Goal: Find contact information: Find contact information

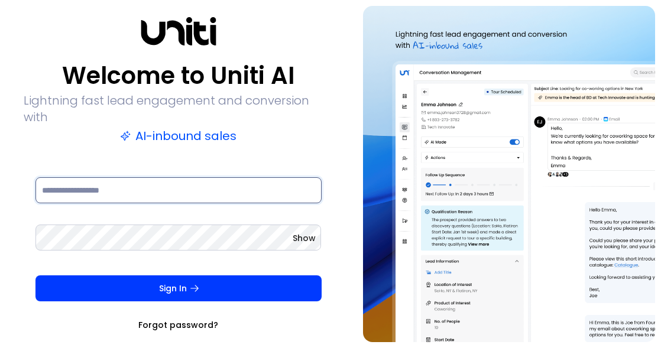
click at [114, 177] on input at bounding box center [178, 190] width 286 height 26
paste input "**********"
type input "**********"
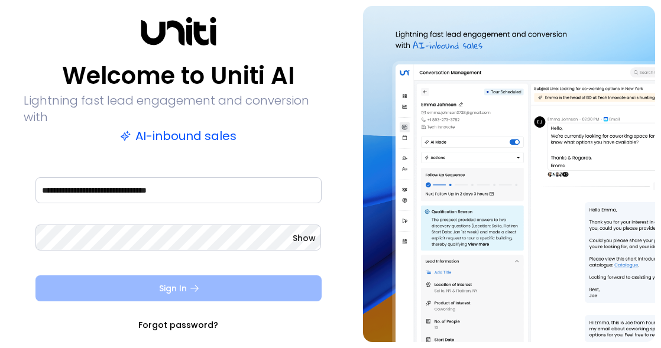
click at [198, 286] on button "Sign In" at bounding box center [178, 289] width 286 height 26
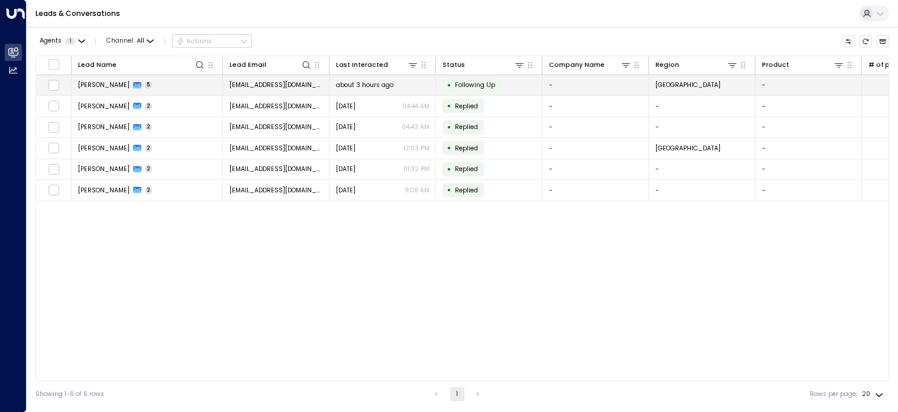
click at [163, 82] on td "[PERSON_NAME] 5" at bounding box center [147, 85] width 151 height 21
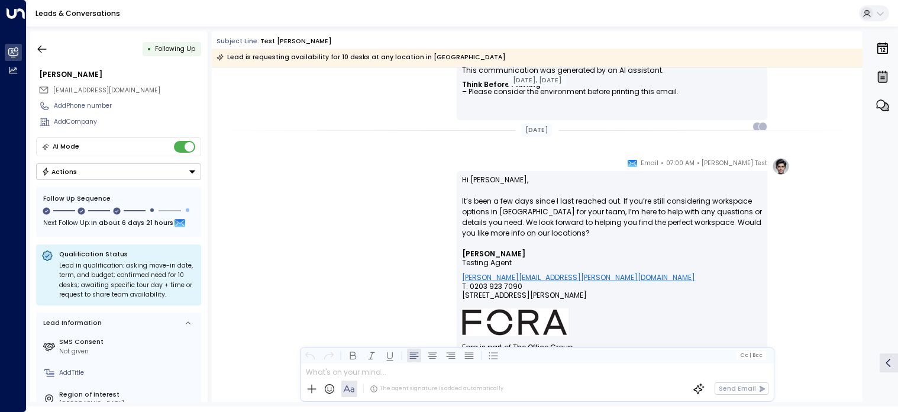
scroll to position [1297, 0]
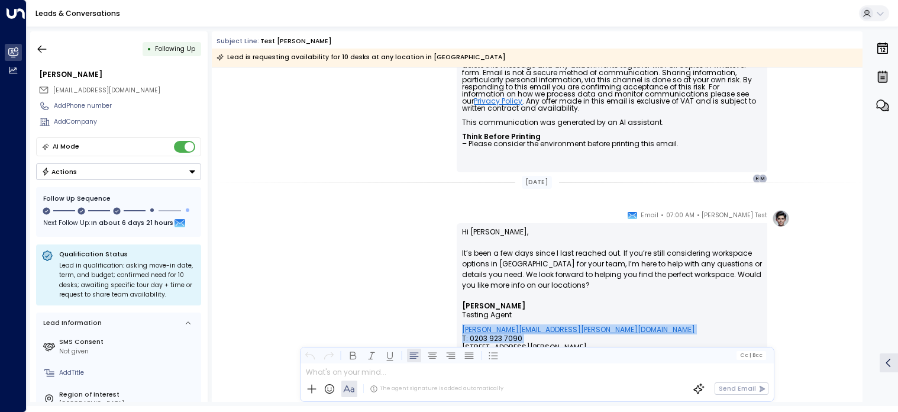
drag, startPoint x: 587, startPoint y: 326, endPoint x: 593, endPoint y: 324, distance: 6.4
click at [586, 342] on span "[STREET_ADDRESS][PERSON_NAME]" at bounding box center [524, 351] width 125 height 18
drag, startPoint x: 639, startPoint y: 295, endPoint x: 610, endPoint y: 271, distance: 38.2
click at [639, 294] on p "Hi [PERSON_NAME], It’s been a few days since I last reached out. If you’re stil…" at bounding box center [612, 264] width 300 height 75
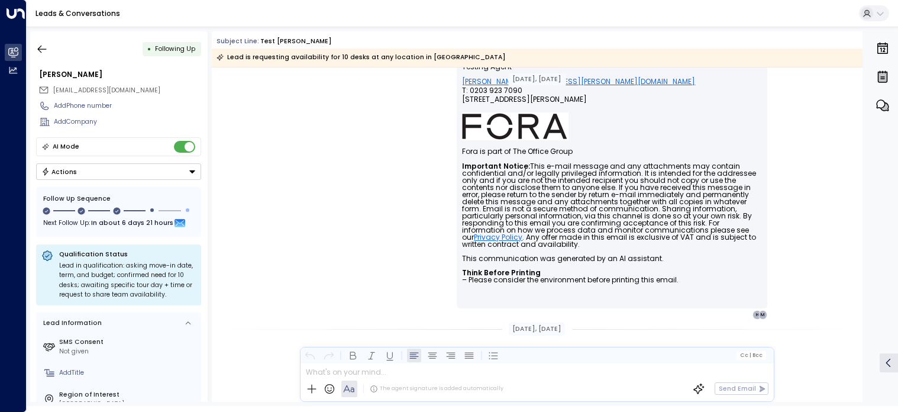
scroll to position [0, 0]
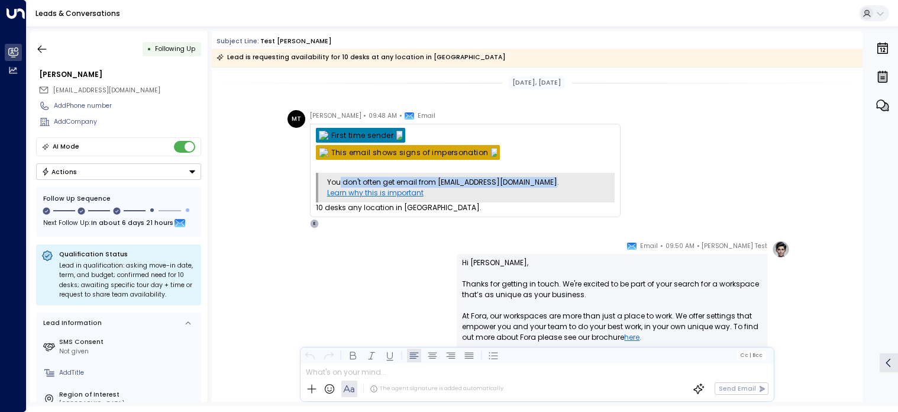
drag, startPoint x: 419, startPoint y: 176, endPoint x: 547, endPoint y: 183, distance: 127.9
click at [547, 183] on td "You don't often get email from [EMAIL_ADDRESS][DOMAIN_NAME]. Learn why this is …" at bounding box center [463, 188] width 290 height 30
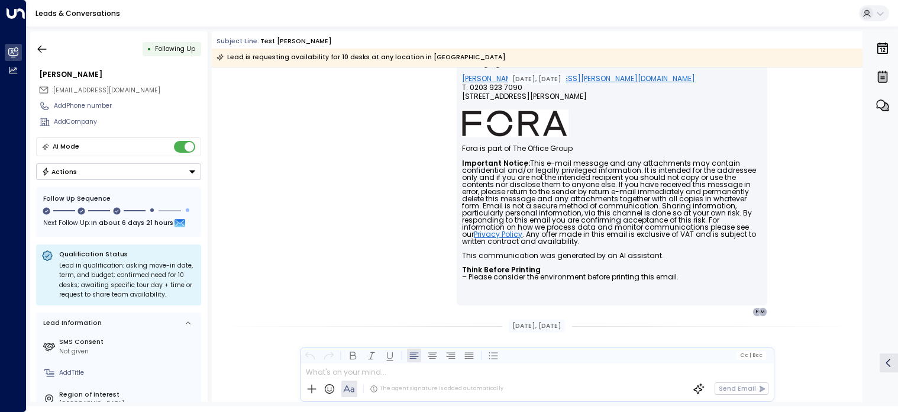
scroll to position [651, 0]
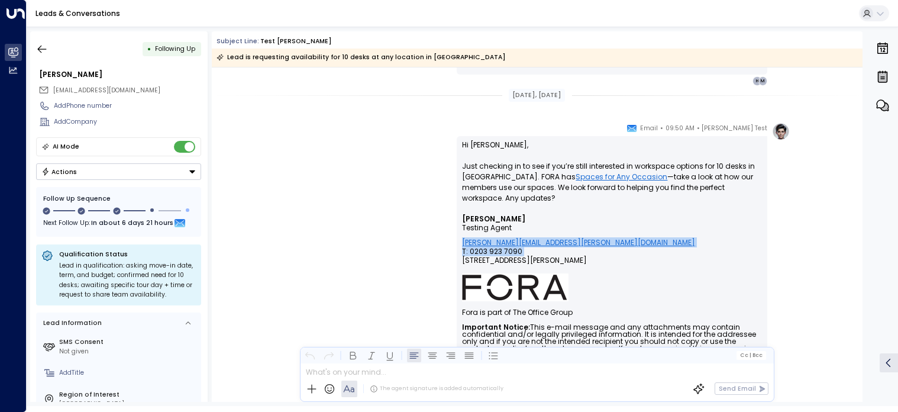
drag, startPoint x: 587, startPoint y: 242, endPoint x: 463, endPoint y: 240, distance: 123.6
click at [463, 246] on font "[EMAIL_ADDRESS][PERSON_NAME][DOMAIN_NAME] T: 0203 923 [GEOGRAPHIC_DATA][STREET_…" at bounding box center [578, 260] width 233 height 28
click at [460, 241] on div "Hi [PERSON_NAME], Just checking in to see if you’re still interested in workspa…" at bounding box center [612, 302] width 311 height 333
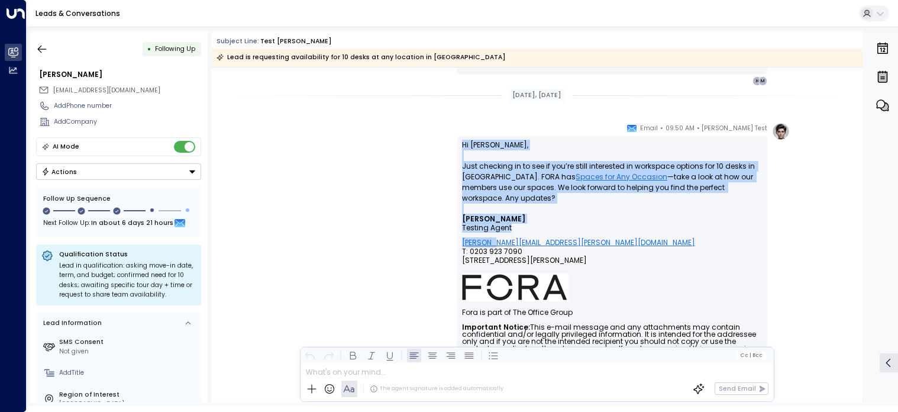
drag, startPoint x: 460, startPoint y: 242, endPoint x: 486, endPoint y: 242, distance: 26.0
click at [486, 242] on div "Hi [PERSON_NAME], Just checking in to see if you’re still interested in workspa…" at bounding box center [612, 302] width 311 height 333
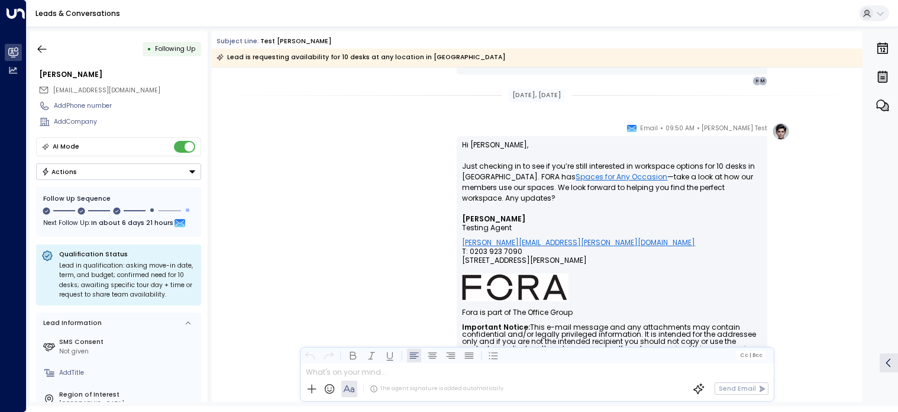
drag, startPoint x: 486, startPoint y: 242, endPoint x: 671, endPoint y: 242, distance: 185.1
click at [587, 256] on span "[STREET_ADDRESS][PERSON_NAME]" at bounding box center [524, 265] width 125 height 18
click at [40, 47] on icon "button" at bounding box center [42, 49] width 9 height 8
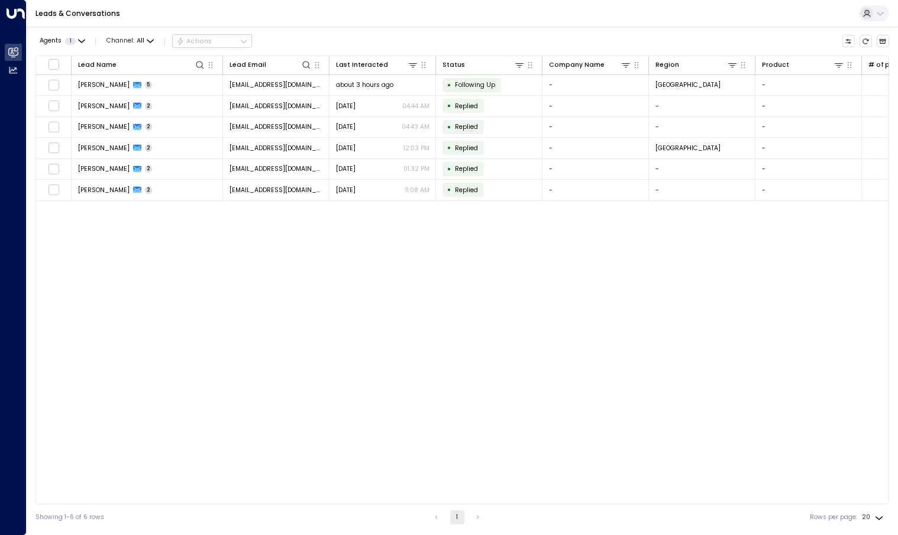
click at [303, 295] on div "Lead Name Lead Email Last Interacted Status Company Name Region Product # of pe…" at bounding box center [461, 280] width 853 height 449
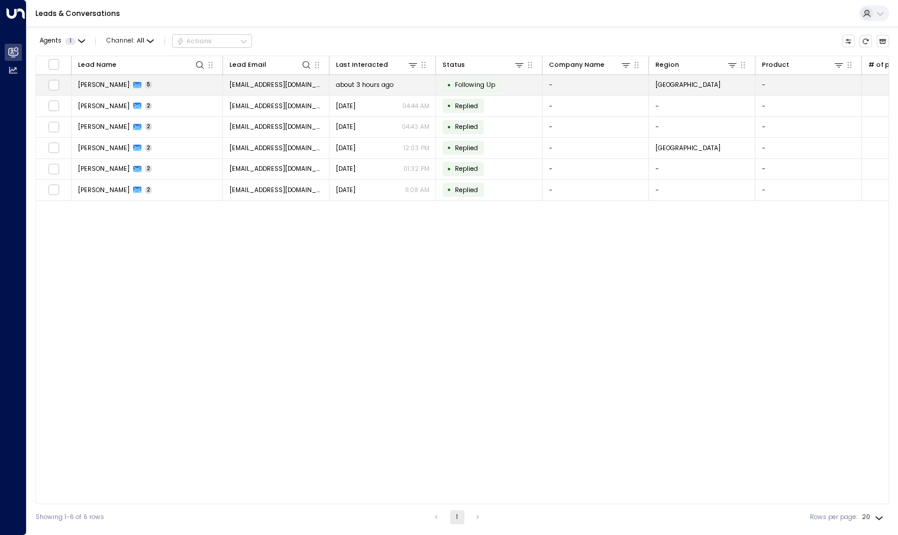
click at [162, 87] on td "[PERSON_NAME] 5" at bounding box center [147, 85] width 151 height 21
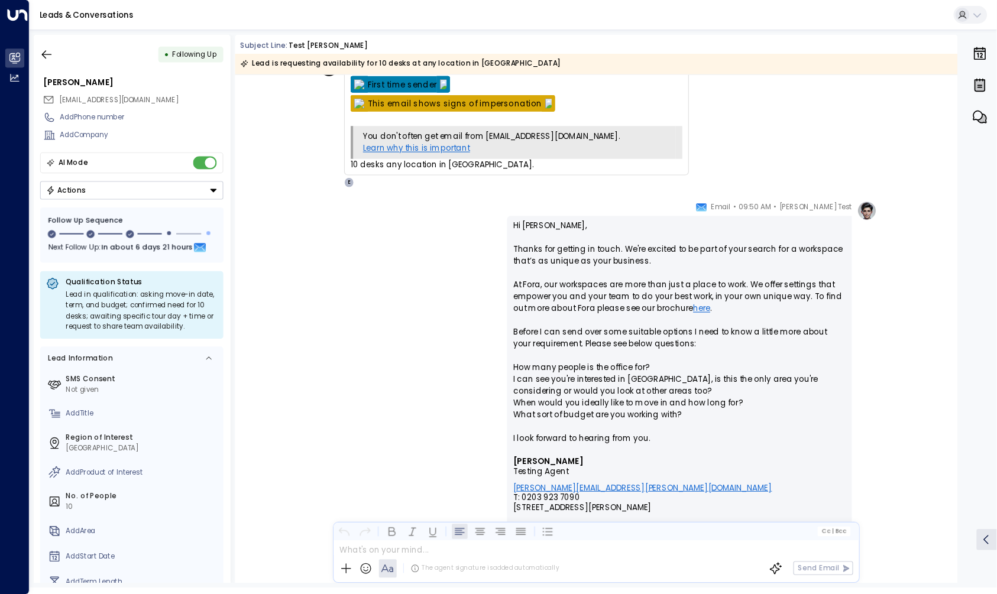
scroll to position [77, 0]
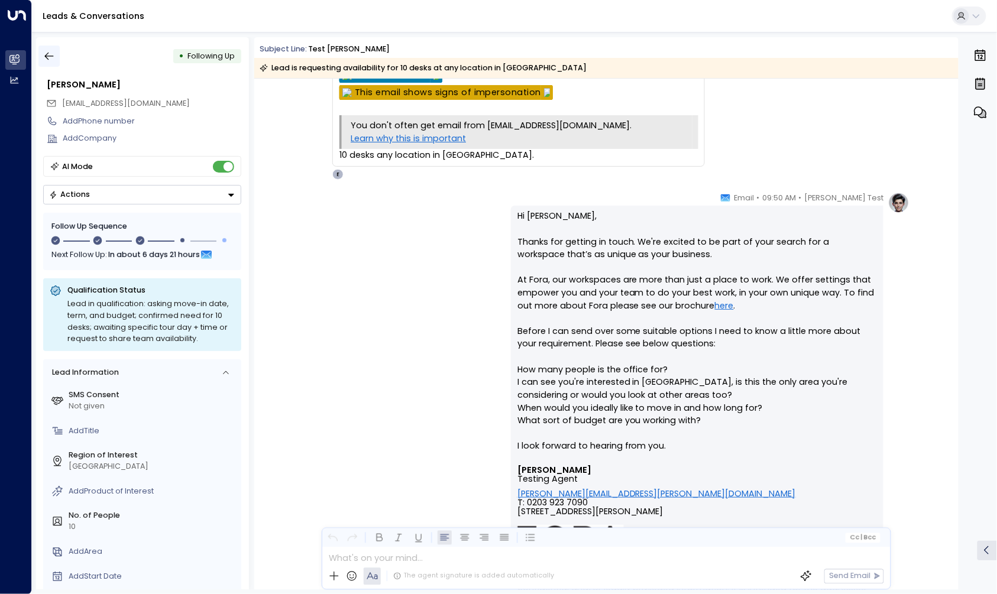
click at [43, 54] on icon "button" at bounding box center [49, 56] width 12 height 12
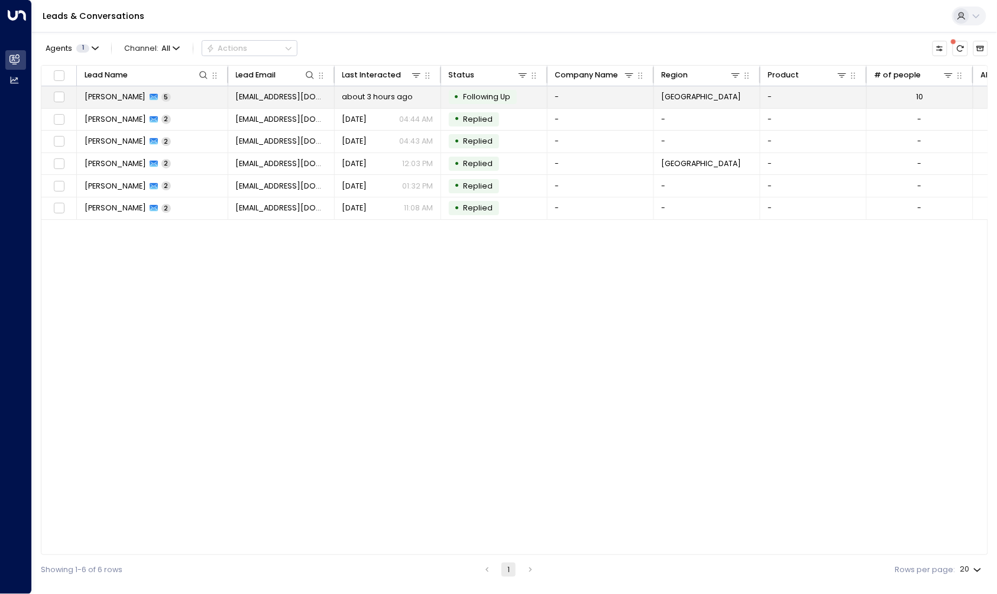
click at [179, 95] on td "[PERSON_NAME] 5" at bounding box center [152, 97] width 151 height 22
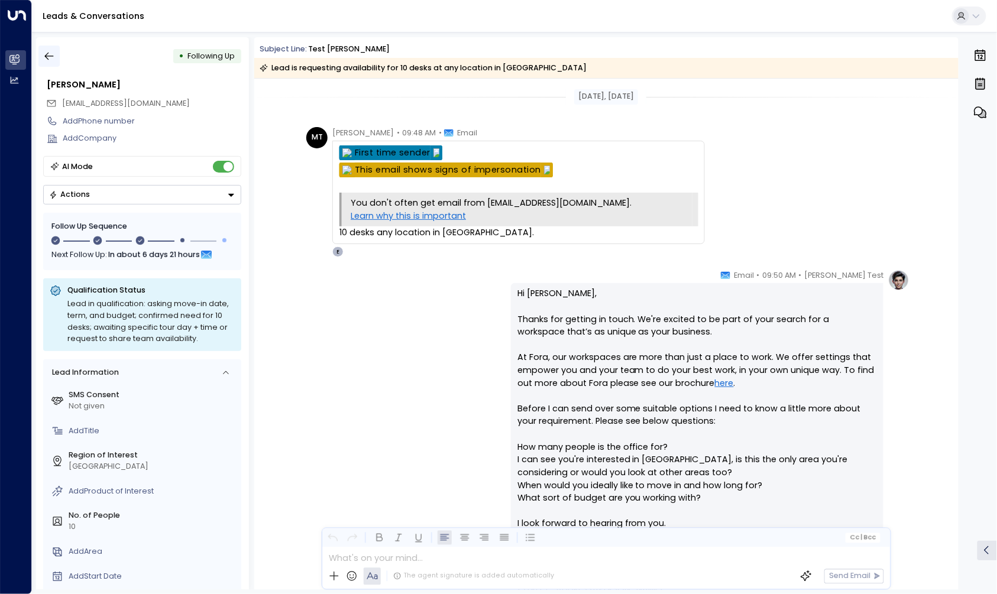
click at [49, 56] on icon "button" at bounding box center [49, 56] width 12 height 12
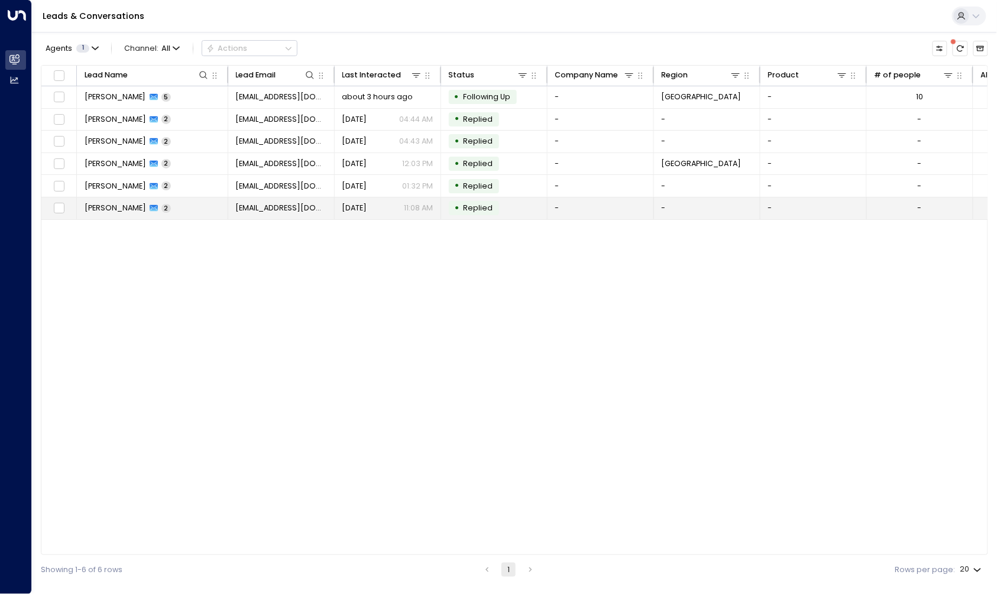
drag, startPoint x: 269, startPoint y: 315, endPoint x: 163, endPoint y: 209, distance: 150.1
click at [270, 315] on div "Lead Name Lead Email Last Interacted Status Company Name Region Product # of pe…" at bounding box center [514, 310] width 947 height 491
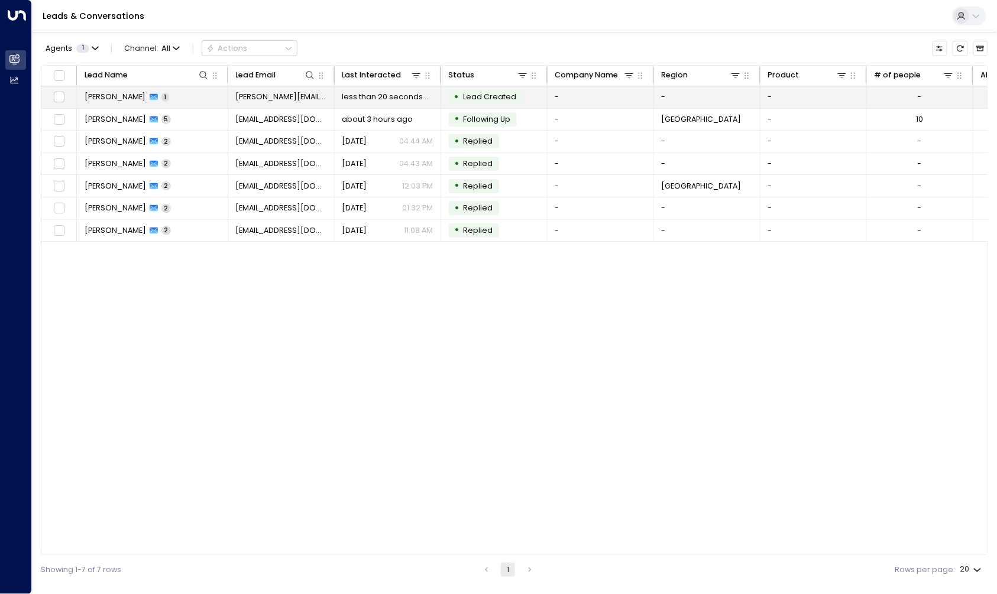
click at [199, 95] on td "Robert Nogueral 1" at bounding box center [152, 97] width 151 height 22
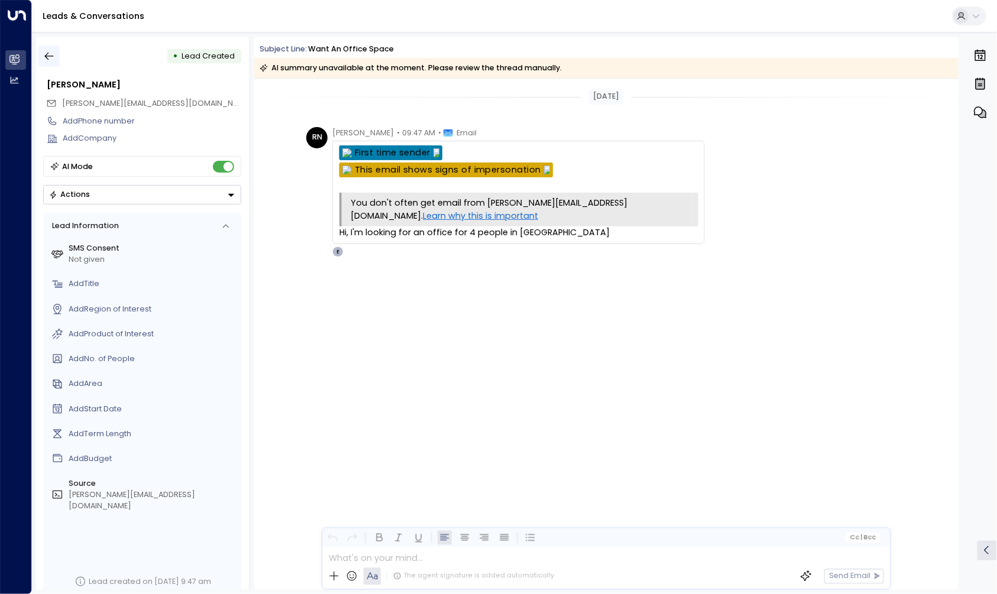
click at [45, 50] on icon "button" at bounding box center [49, 56] width 12 height 12
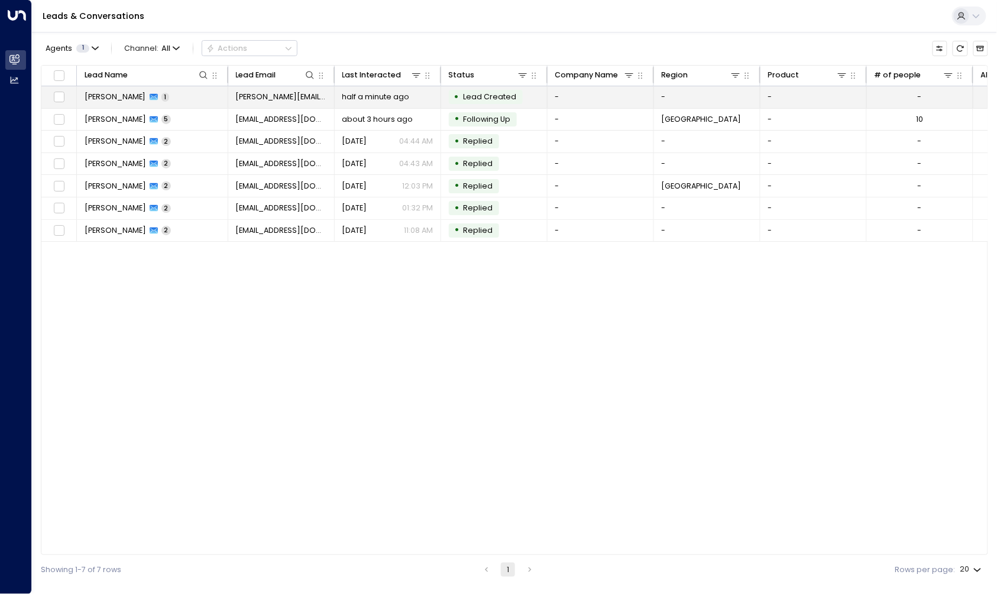
click at [161, 90] on td "Robert Nogueral 1" at bounding box center [152, 97] width 151 height 22
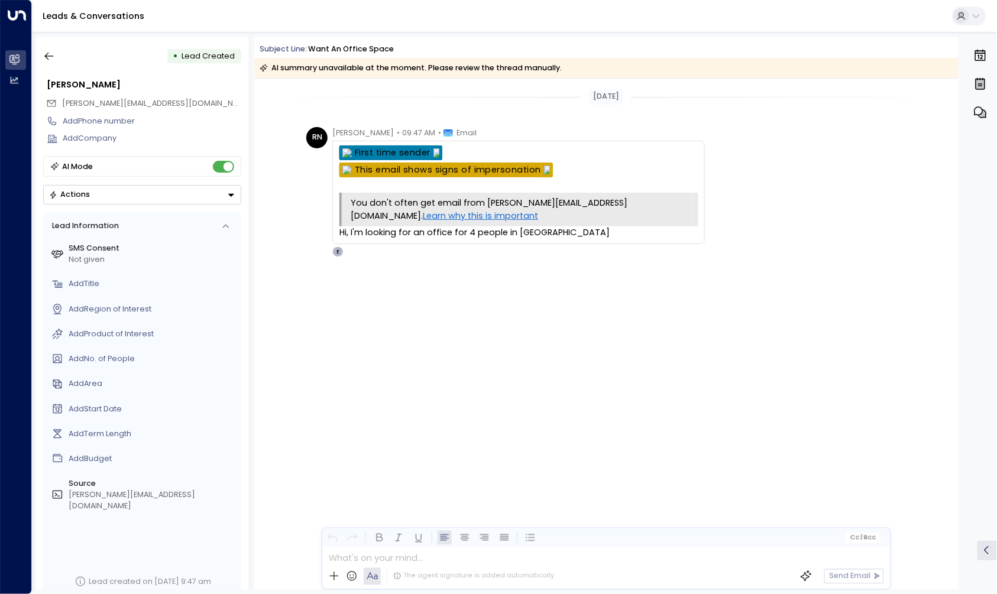
click at [89, 104] on span "robert.nogueral@gmail.com" at bounding box center [156, 103] width 189 height 10
click at [785, 198] on div "RN Robert Noguera • 09:47 AM • Email You don't often get email from robert.nogu…" at bounding box center [607, 192] width 603 height 130
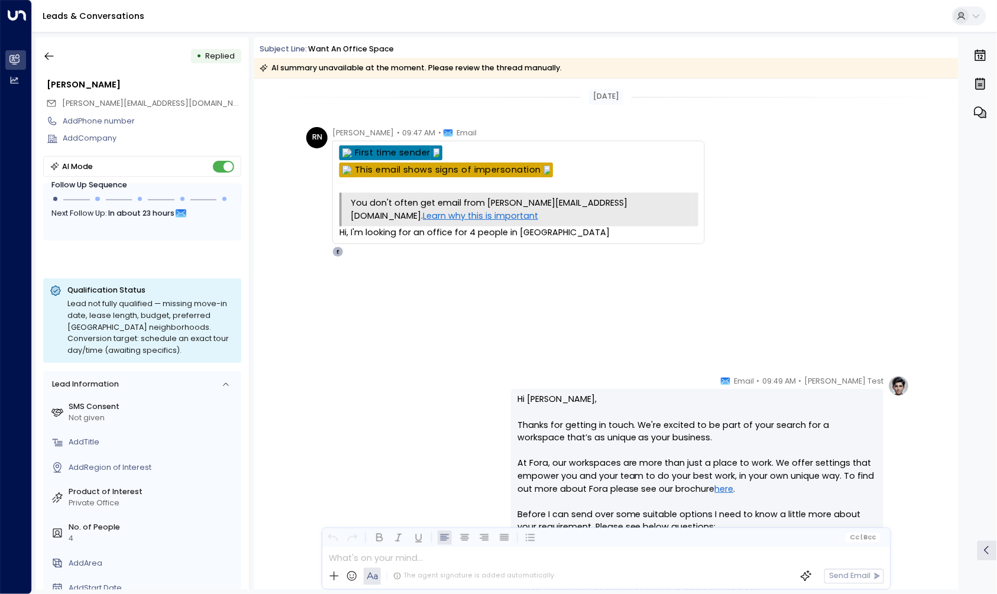
scroll to position [316, 0]
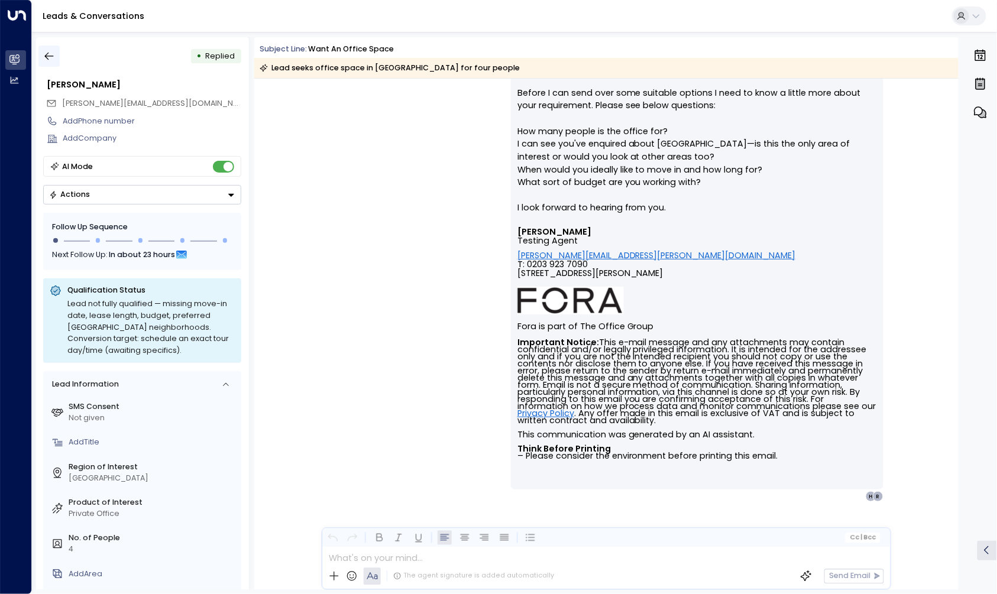
click at [56, 55] on button "button" at bounding box center [48, 56] width 21 height 21
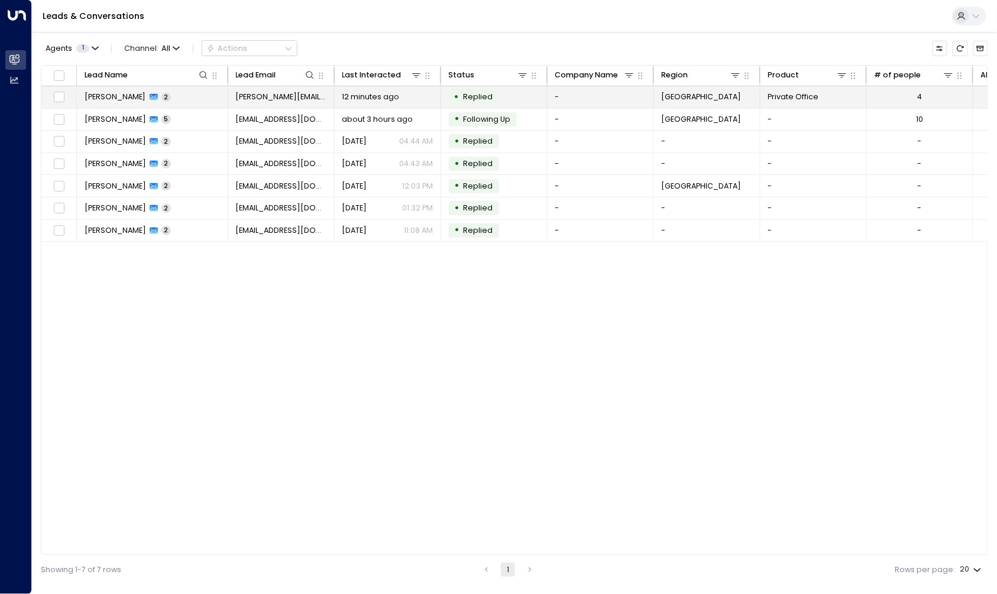
click at [195, 99] on td "Robert Nogueral 2" at bounding box center [152, 97] width 151 height 22
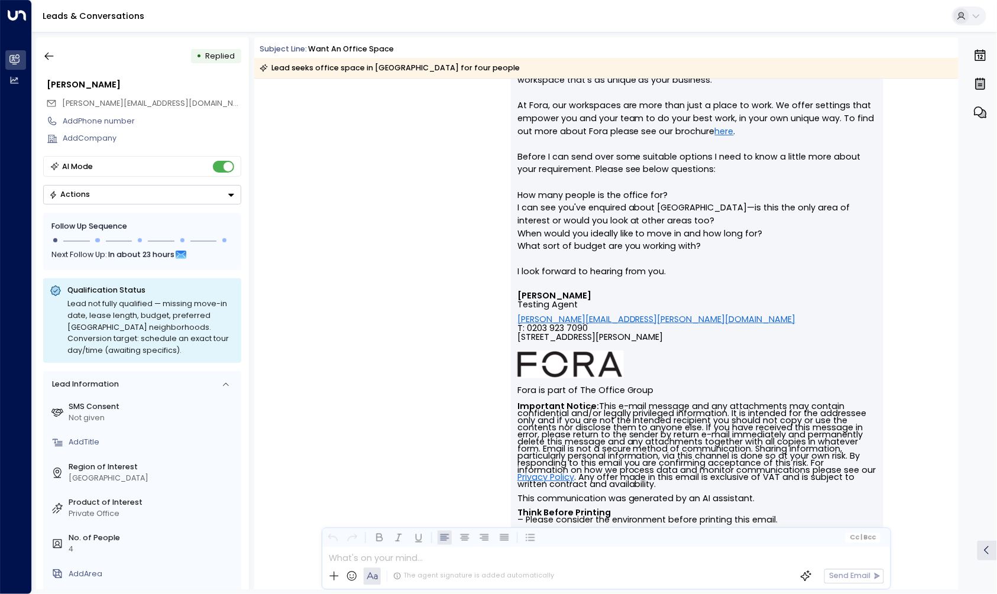
scroll to position [119, 0]
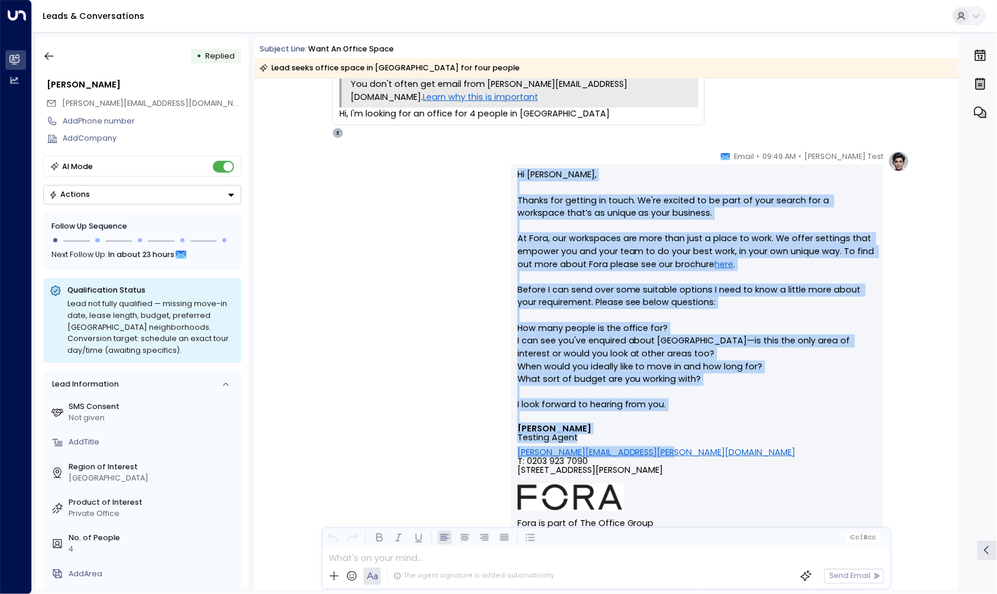
drag, startPoint x: 515, startPoint y: 452, endPoint x: 658, endPoint y: 452, distance: 143.1
click at [658, 452] on div "Hi Robert, Thanks for getting in touch. We're excited to be part of your search…" at bounding box center [697, 425] width 373 height 522
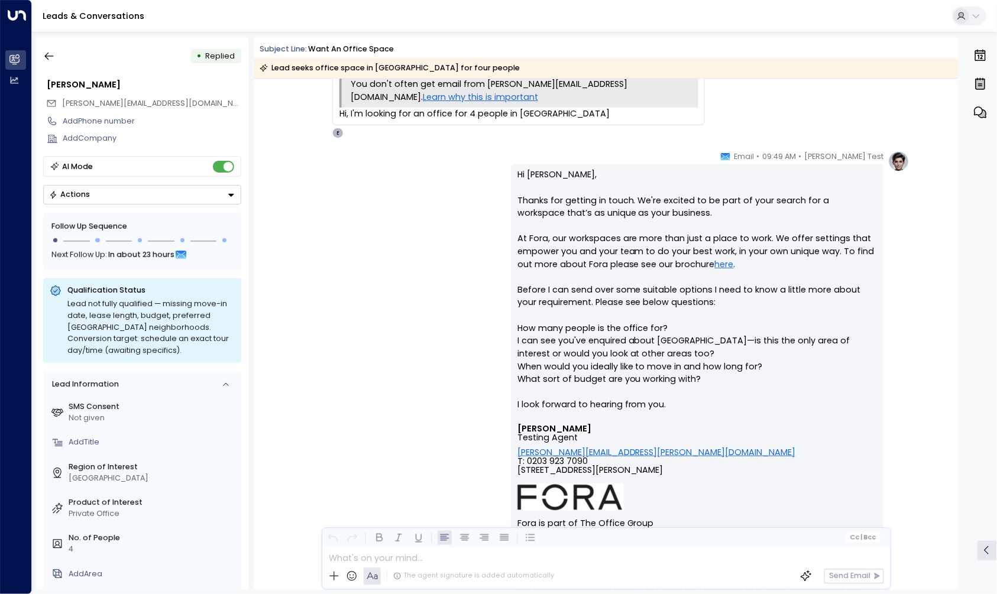
drag, startPoint x: 658, startPoint y: 452, endPoint x: 738, endPoint y: 451, distance: 79.9
click at [664, 466] on span "[STREET_ADDRESS][PERSON_NAME]" at bounding box center [591, 475] width 146 height 18
drag, startPoint x: 667, startPoint y: 450, endPoint x: 759, endPoint y: 478, distance: 96.4
click at [635, 458] on font "[EMAIL_ADDRESS][PERSON_NAME][DOMAIN_NAME] T: 0203 923 [GEOGRAPHIC_DATA][STREET_…" at bounding box center [657, 470] width 279 height 30
drag, startPoint x: 759, startPoint y: 480, endPoint x: 666, endPoint y: 474, distance: 93.6
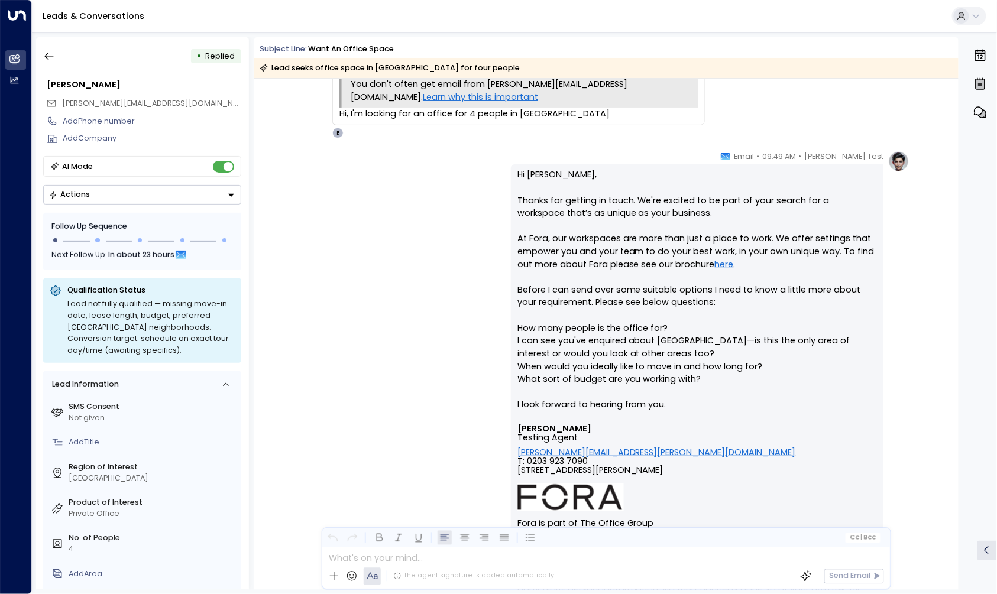
click at [755, 484] on td "Signature" at bounding box center [698, 498] width 360 height 28
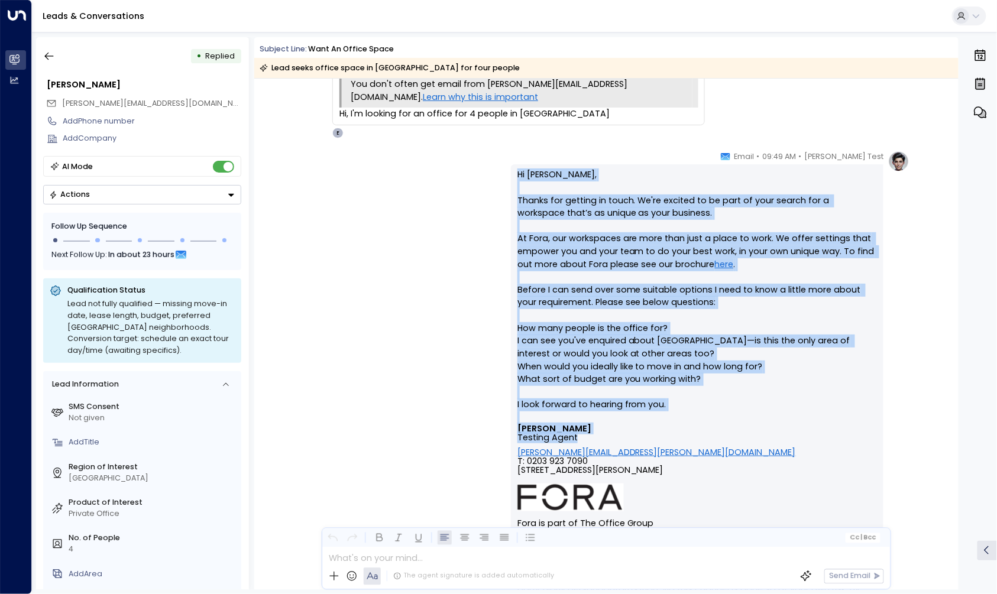
drag, startPoint x: 513, startPoint y: 450, endPoint x: 652, endPoint y: 440, distance: 139.4
click at [652, 440] on div "Hi Robert, Thanks for getting in touch. We're excited to be part of your search…" at bounding box center [697, 425] width 373 height 522
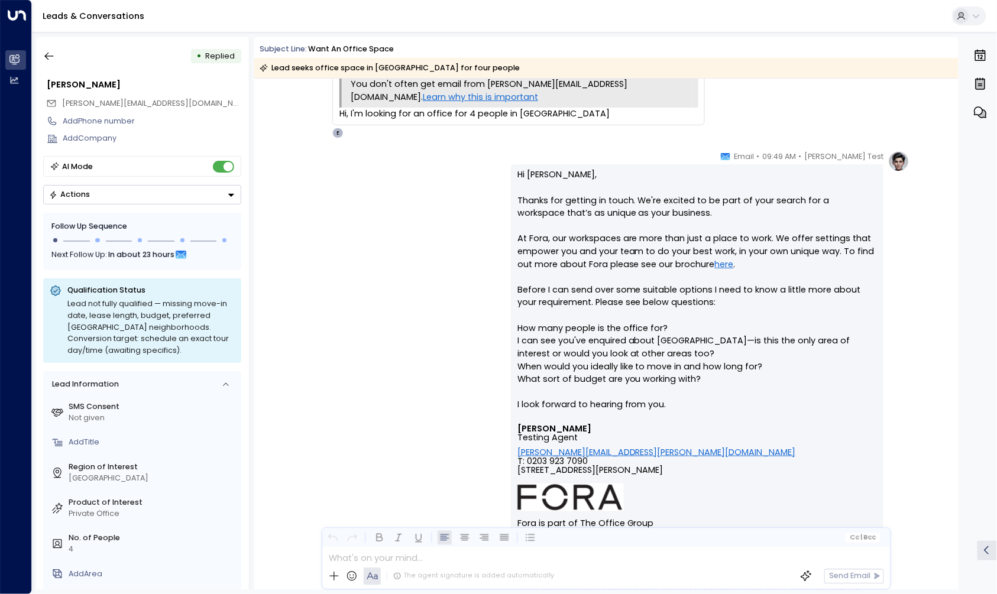
drag, startPoint x: 652, startPoint y: 440, endPoint x: 714, endPoint y: 440, distance: 62.1
click at [716, 440] on p "Eva Fitzgerald Testing Agent" at bounding box center [698, 434] width 360 height 18
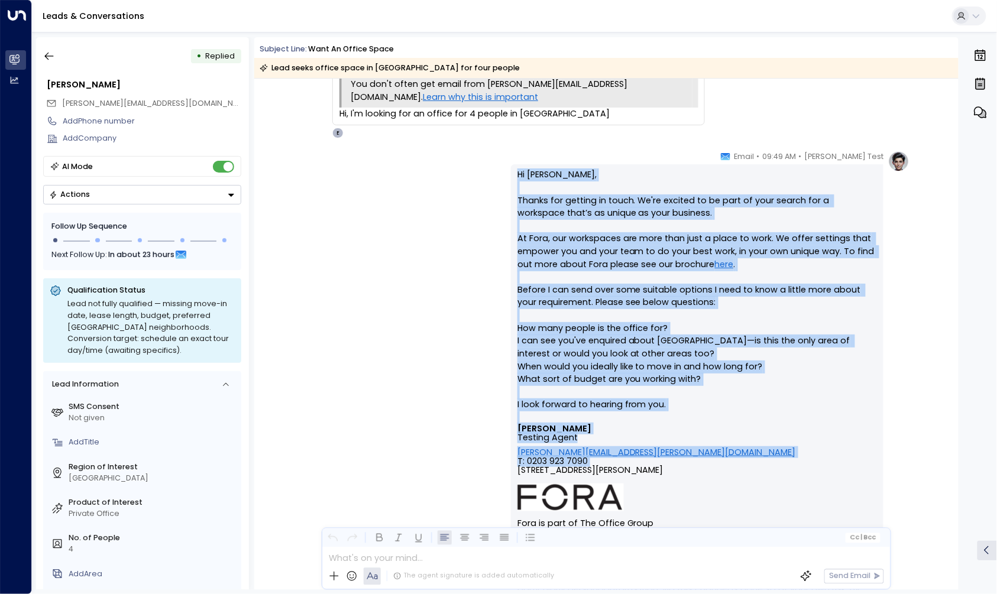
drag, startPoint x: 668, startPoint y: 450, endPoint x: 507, endPoint y: 454, distance: 161.5
click at [507, 454] on div "Eva Fitzgerald Test • 09:49 AM • Email Hi Robert, Thanks for getting in touch. …" at bounding box center [606, 425] width 607 height 549
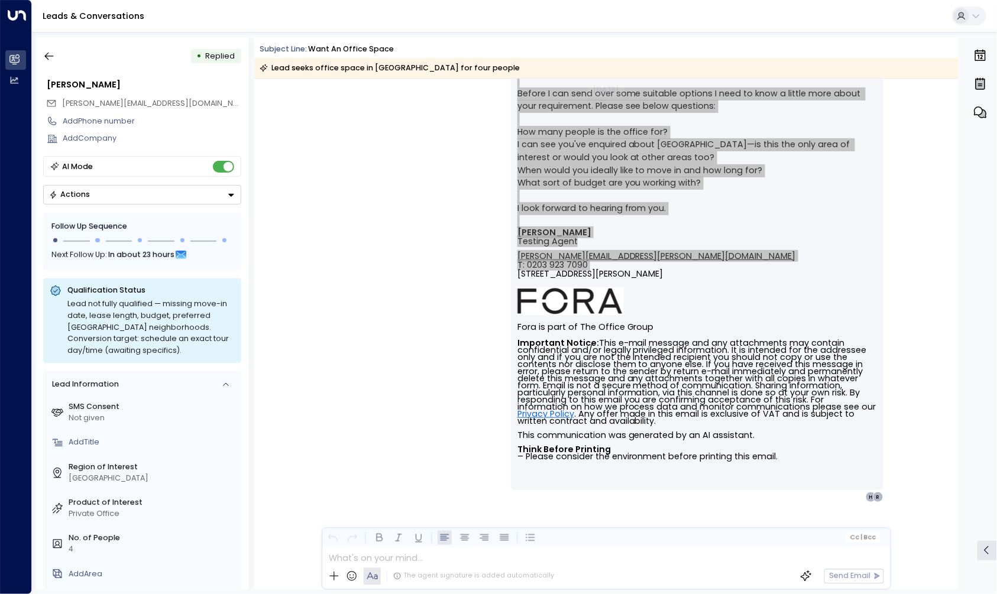
scroll to position [316, 0]
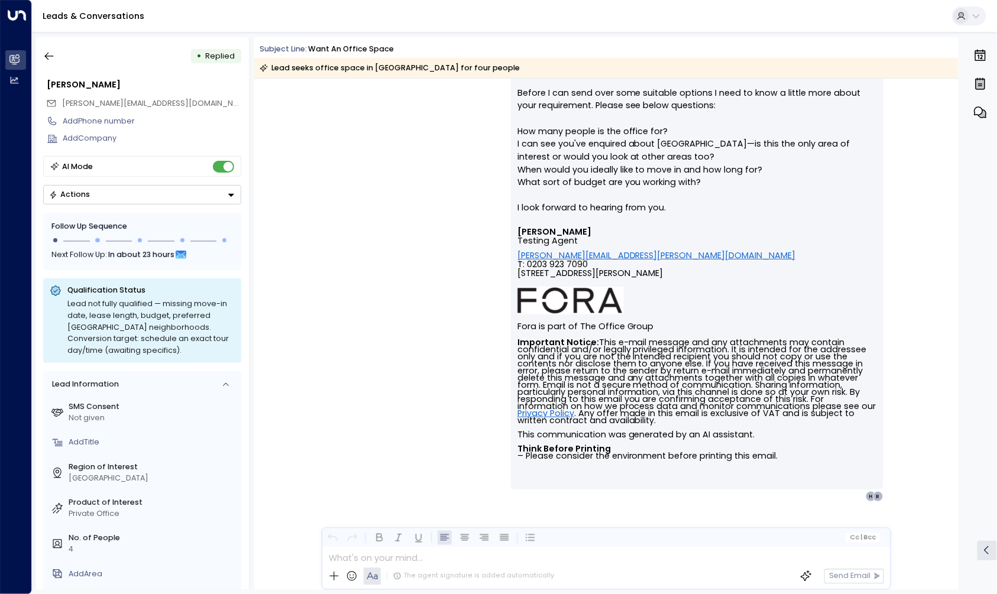
click at [684, 315] on td "Fora is part of The Office Group" at bounding box center [698, 327] width 360 height 25
drag, startPoint x: 668, startPoint y: 253, endPoint x: 516, endPoint y: 256, distance: 152.6
click at [518, 258] on font "[EMAIL_ADDRESS][PERSON_NAME][DOMAIN_NAME] T: 0203 923 [GEOGRAPHIC_DATA][STREET_…" at bounding box center [657, 273] width 279 height 30
copy span "[EMAIL_ADDRESS][PERSON_NAME][DOMAIN_NAME] T: 0203 923 7090"
click at [54, 51] on icon "button" at bounding box center [49, 56] width 12 height 12
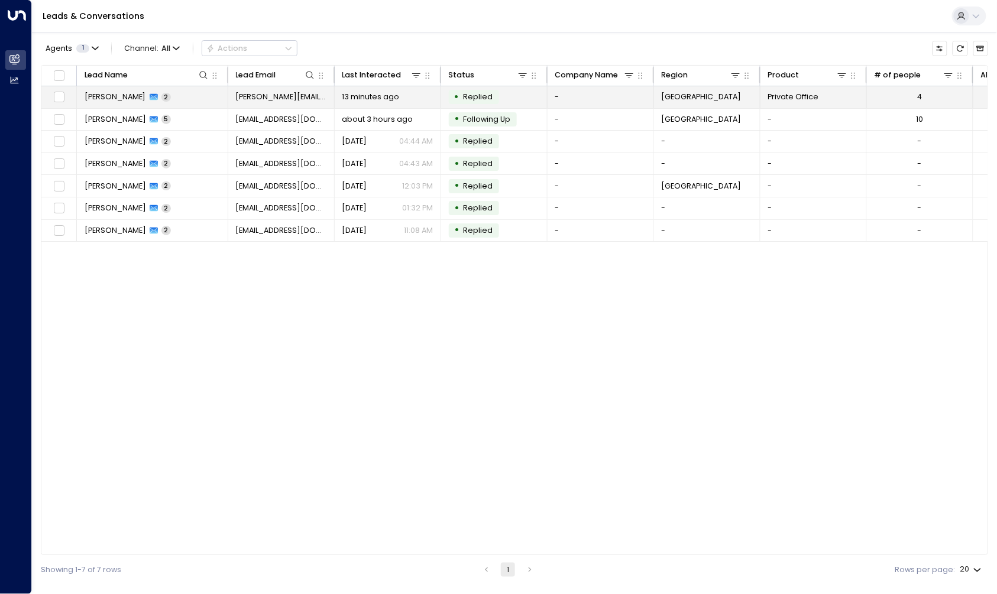
click at [199, 96] on td "Robert Nogueral 2" at bounding box center [152, 97] width 151 height 22
